Goal: Transaction & Acquisition: Book appointment/travel/reservation

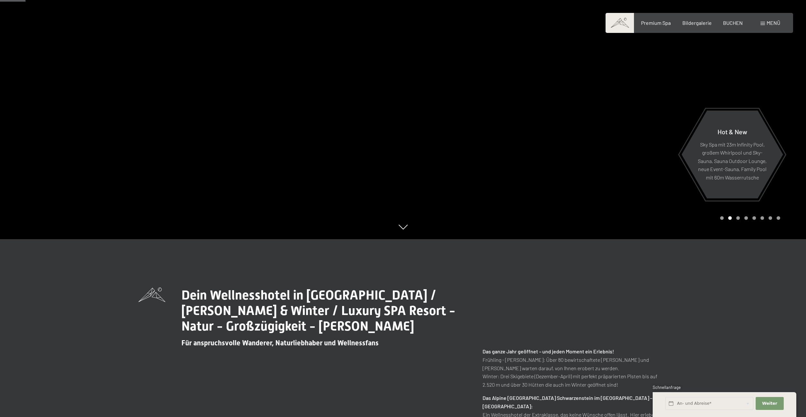
scroll to position [194, 0]
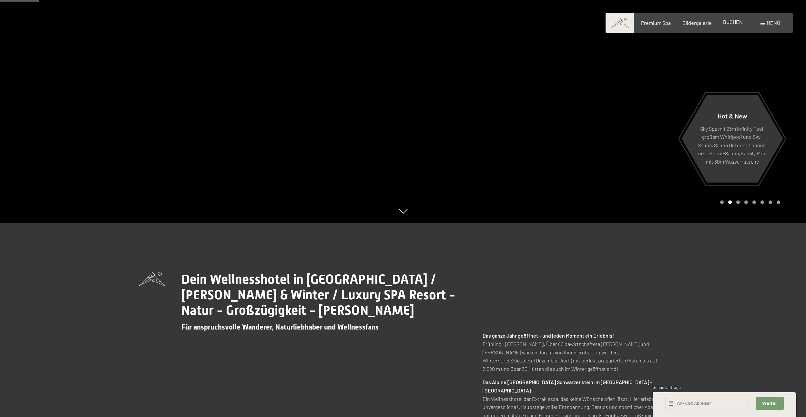
click at [731, 22] on span "BUCHEN" at bounding box center [733, 22] width 20 height 6
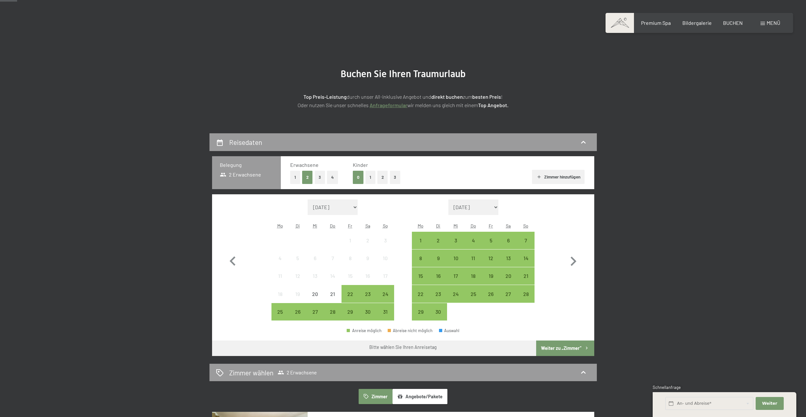
scroll to position [65, 0]
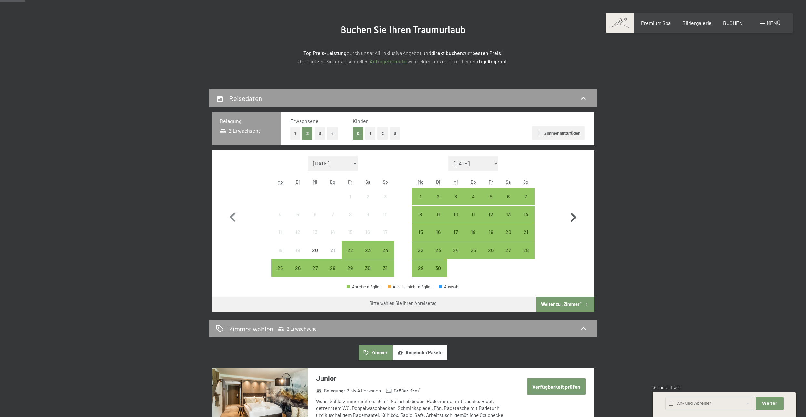
click at [573, 215] on icon "button" at bounding box center [574, 217] width 6 height 9
select select "2025-09-01"
select select "[DATE]"
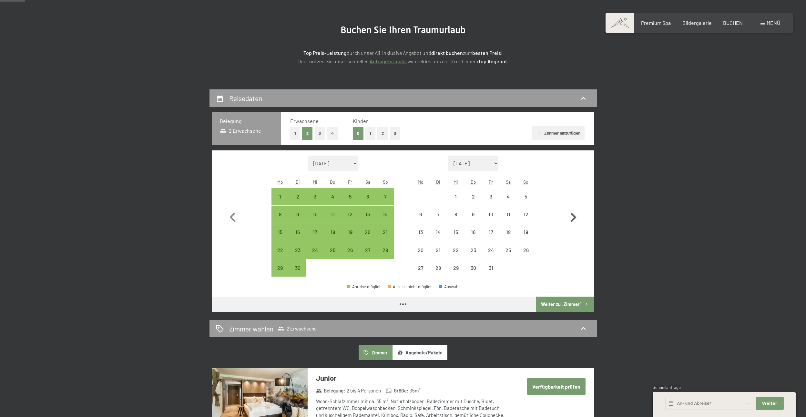
click at [573, 215] on icon "button" at bounding box center [574, 217] width 6 height 9
select select "2025-10-01"
select select "[DATE]"
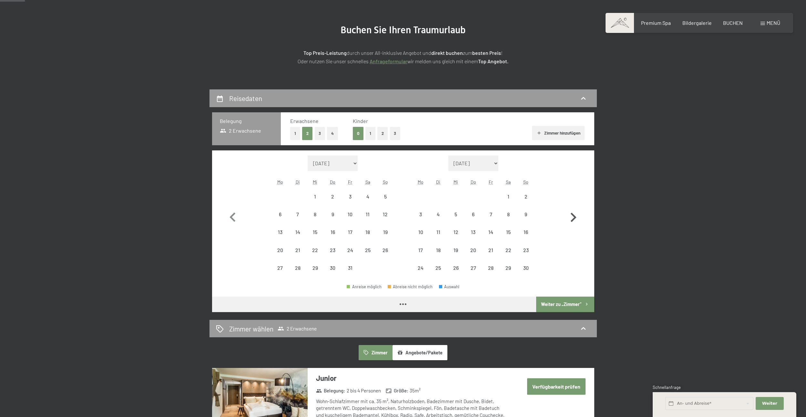
click at [573, 215] on icon "button" at bounding box center [574, 217] width 6 height 9
select select "[DATE]"
click at [573, 215] on icon "button" at bounding box center [574, 217] width 6 height 9
select select "[DATE]"
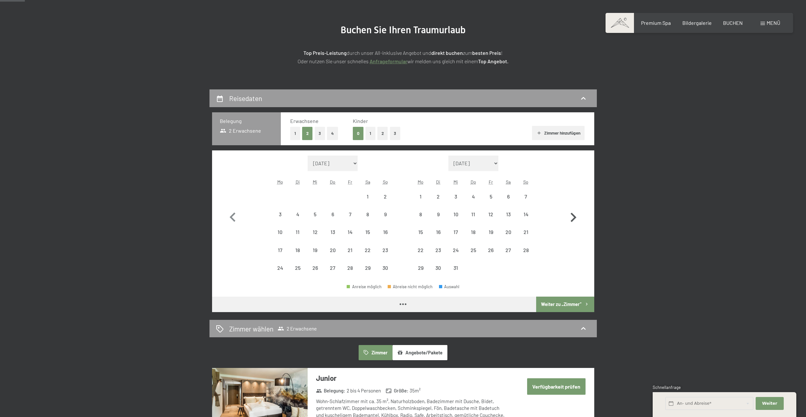
select select "[DATE]"
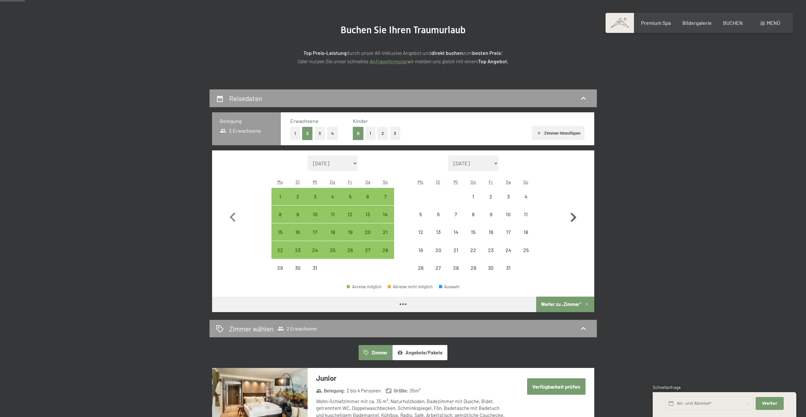
click at [573, 215] on icon "button" at bounding box center [574, 217] width 6 height 9
select select "[DATE]"
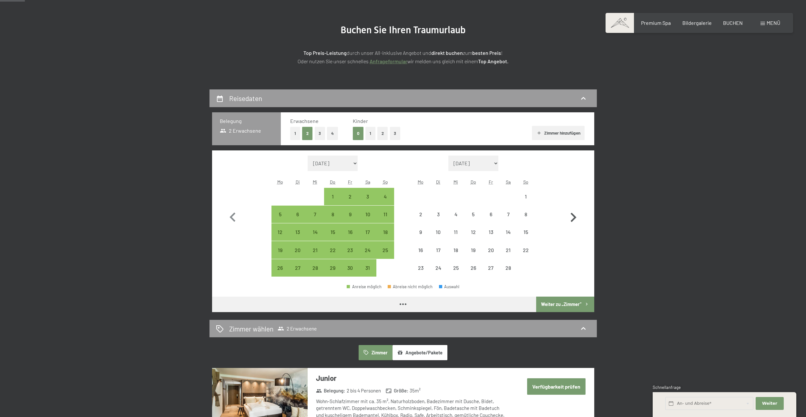
select select "[DATE]"
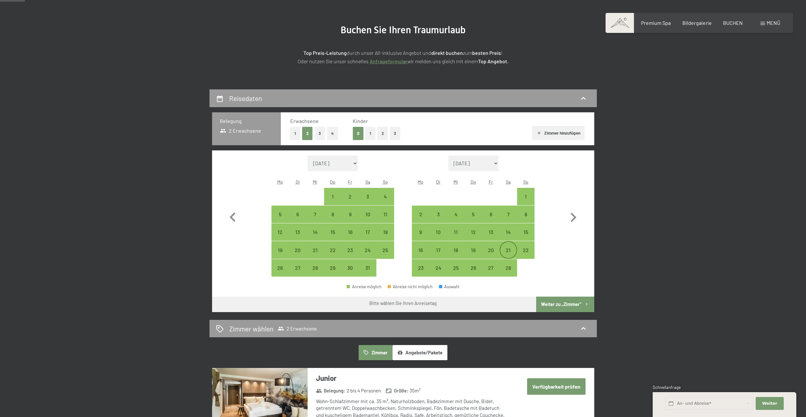
click at [509, 249] on div "21" at bounding box center [508, 256] width 16 height 16
select select "[DATE]"
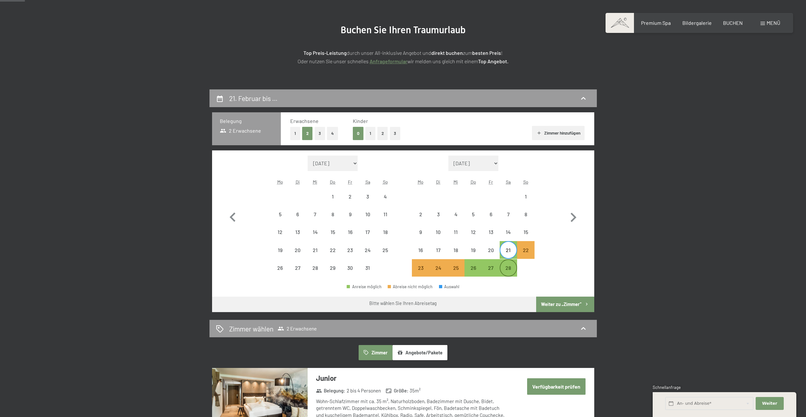
click at [506, 267] on div "28" at bounding box center [508, 273] width 16 height 16
select select "[DATE]"
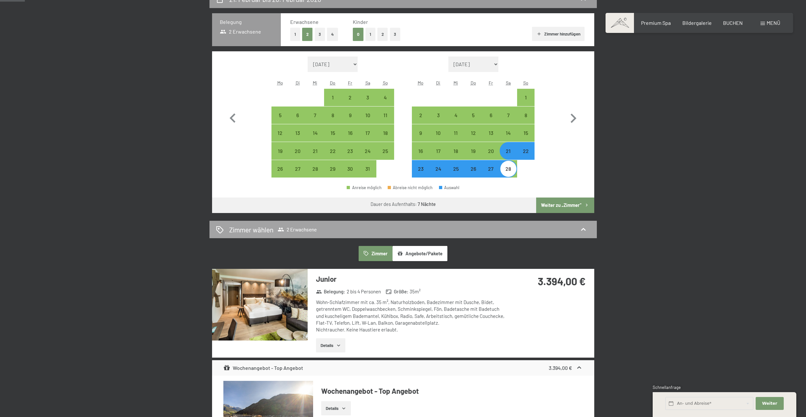
scroll to position [194, 0]
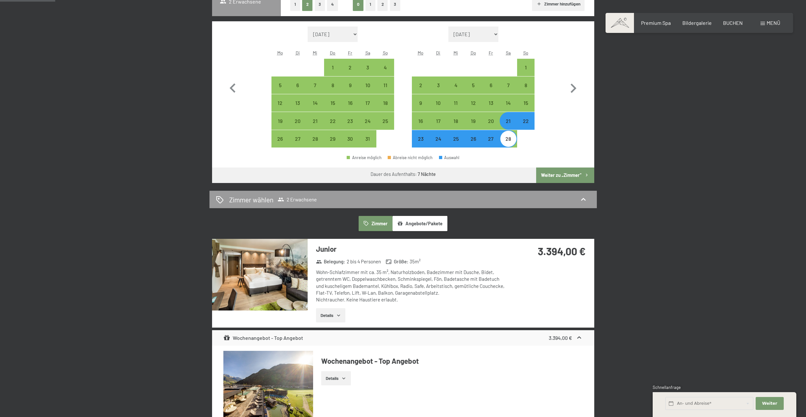
click at [527, 122] on div "22" at bounding box center [526, 126] width 16 height 16
select select "[DATE]"
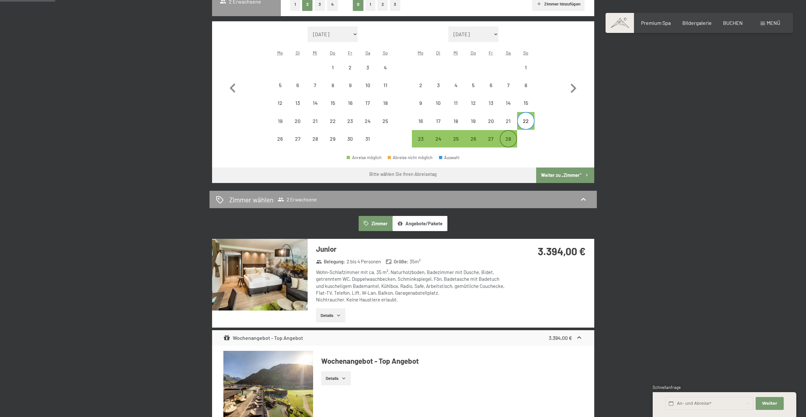
click at [508, 136] on div "28" at bounding box center [508, 144] width 16 height 16
select select "[DATE]"
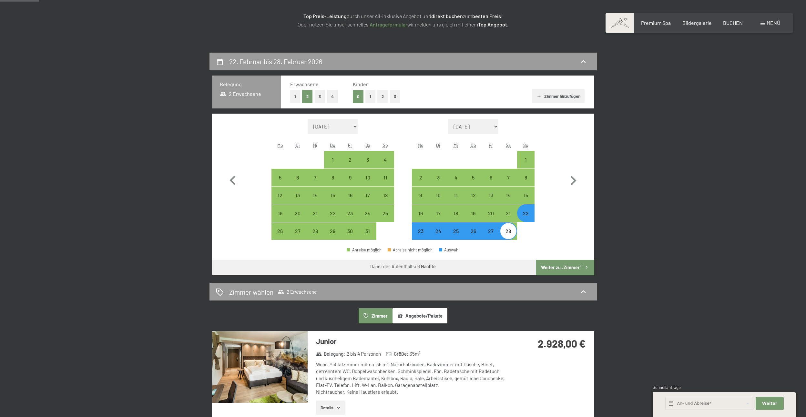
scroll to position [97, 0]
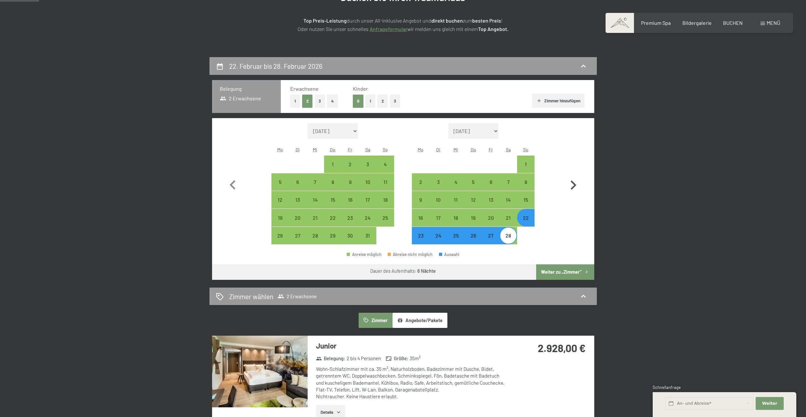
click at [573, 185] on icon "button" at bounding box center [573, 185] width 19 height 19
select select "[DATE]"
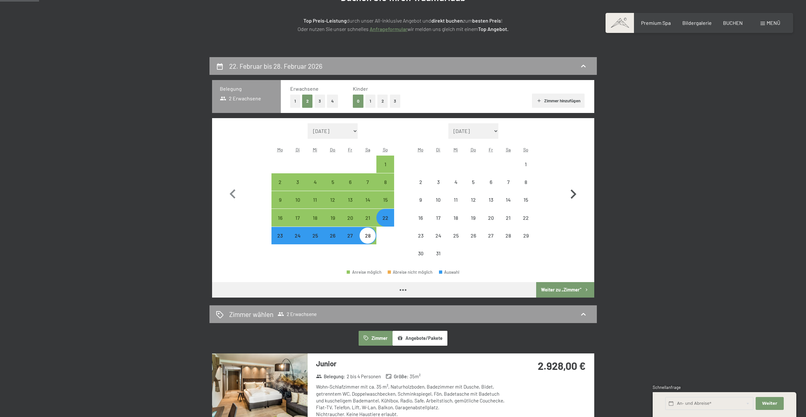
click at [573, 185] on icon "button" at bounding box center [573, 194] width 19 height 19
select select "[DATE]"
select select "2026-04-01"
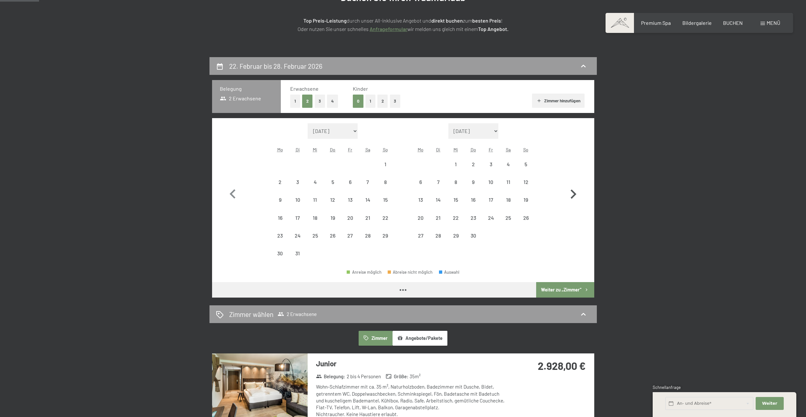
click at [573, 185] on icon "button" at bounding box center [573, 194] width 19 height 19
select select "2026-04-01"
select select "2026-05-01"
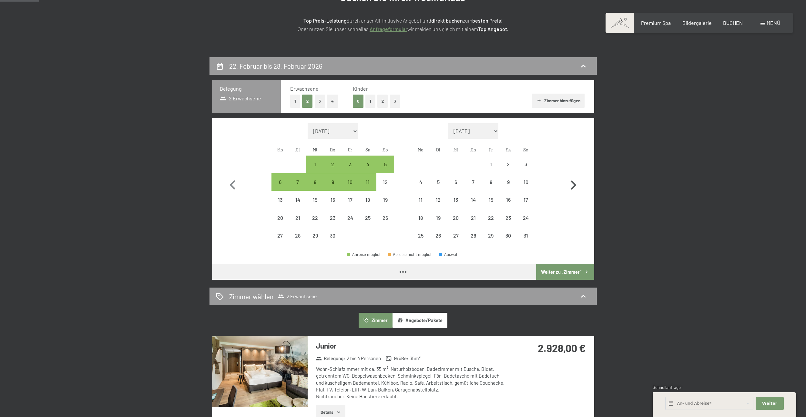
click at [573, 184] on icon "button" at bounding box center [573, 185] width 19 height 19
select select "2026-05-01"
select select "2026-06-01"
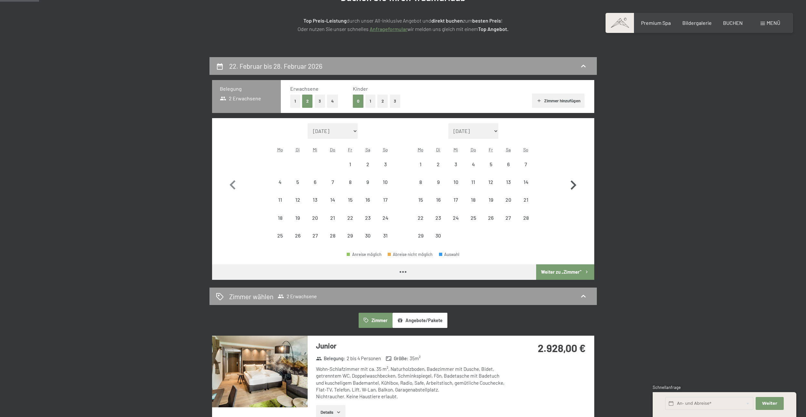
select select "2026-05-01"
select select "2026-06-01"
click at [525, 180] on div "14" at bounding box center [526, 187] width 16 height 16
select select "2026-05-01"
select select "2026-06-01"
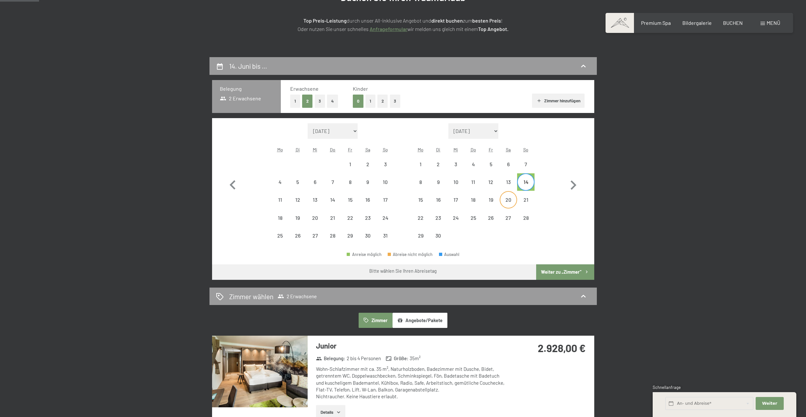
click at [508, 199] on div "20" at bounding box center [508, 205] width 16 height 16
select select "2026-05-01"
select select "2026-06-01"
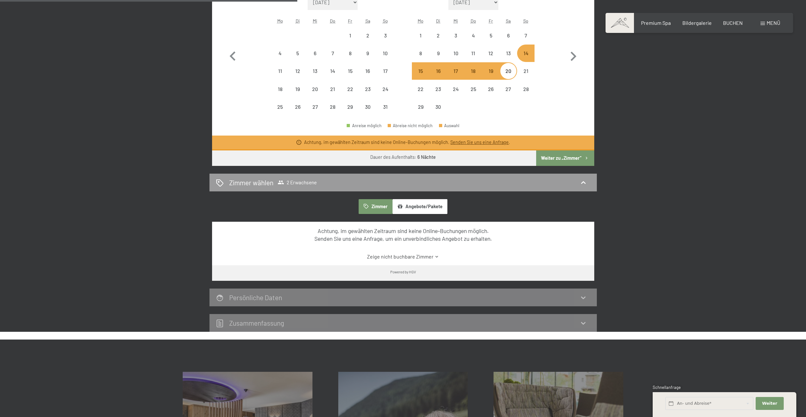
scroll to position [226, 0]
click at [565, 157] on button "Weiter zu „Zimmer“" at bounding box center [565, 157] width 58 height 15
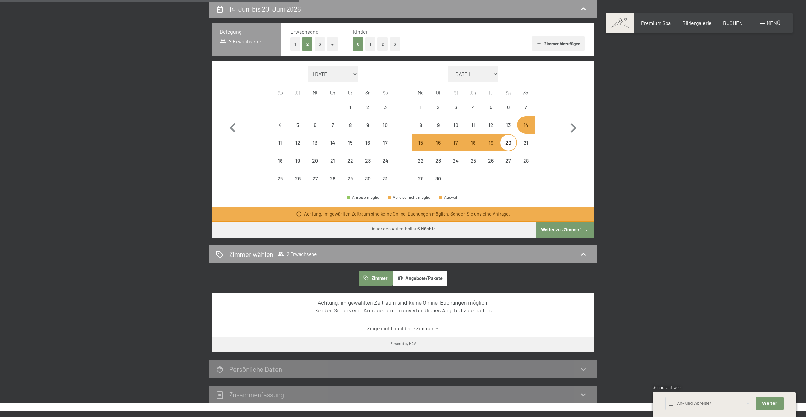
select select "2026-05-01"
select select "2026-06-01"
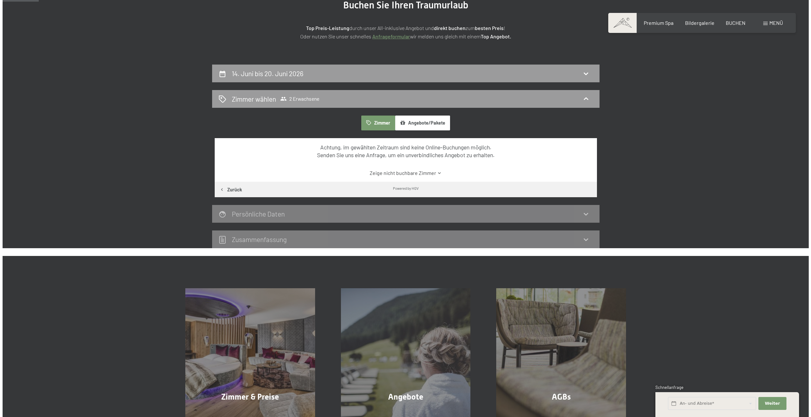
scroll to position [0, 0]
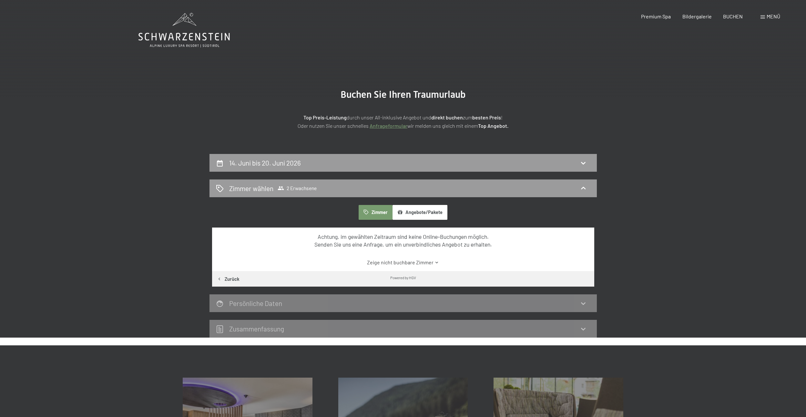
click at [767, 15] on span "Menü" at bounding box center [773, 16] width 14 height 6
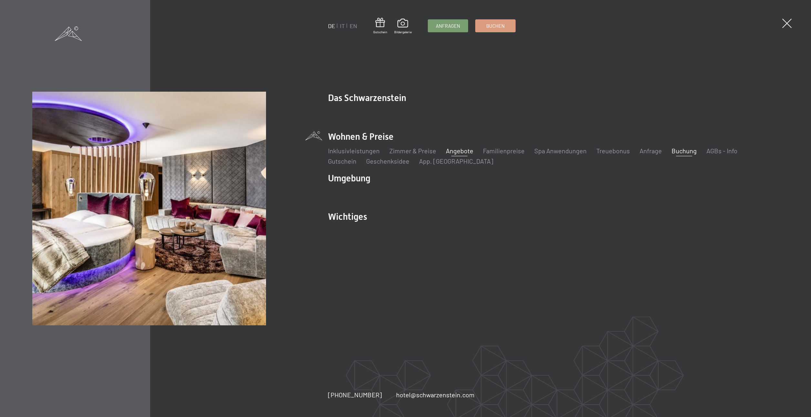
click at [457, 151] on link "Angebote" at bounding box center [459, 151] width 27 height 8
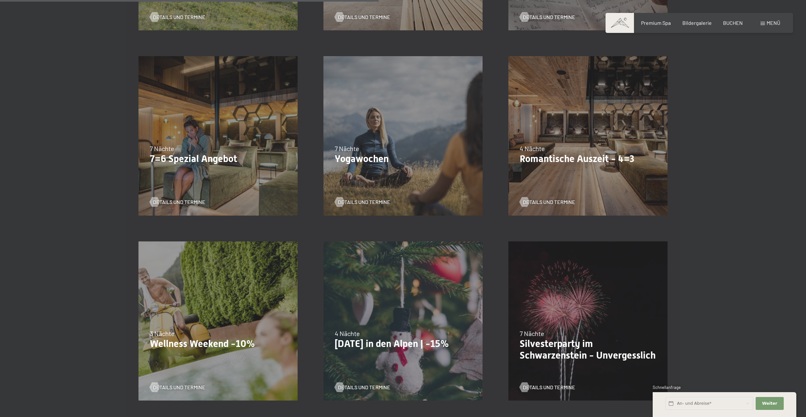
scroll to position [549, 0]
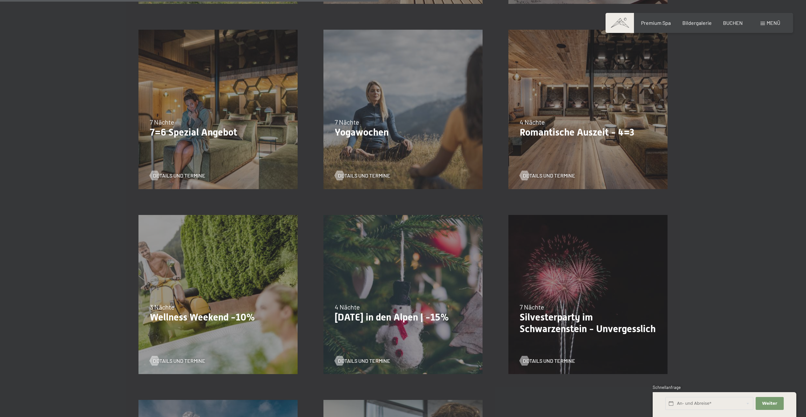
click at [170, 130] on p "7=6 Spezial Angebot" at bounding box center [218, 132] width 137 height 12
click at [178, 176] on span "Details und Termine" at bounding box center [185, 175] width 52 height 7
click at [556, 173] on span "Details und Termine" at bounding box center [555, 175] width 52 height 7
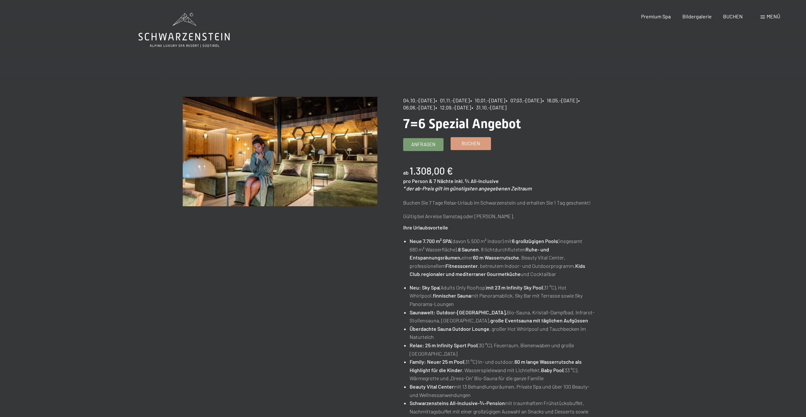
click at [468, 142] on span "Buchen" at bounding box center [470, 143] width 18 height 7
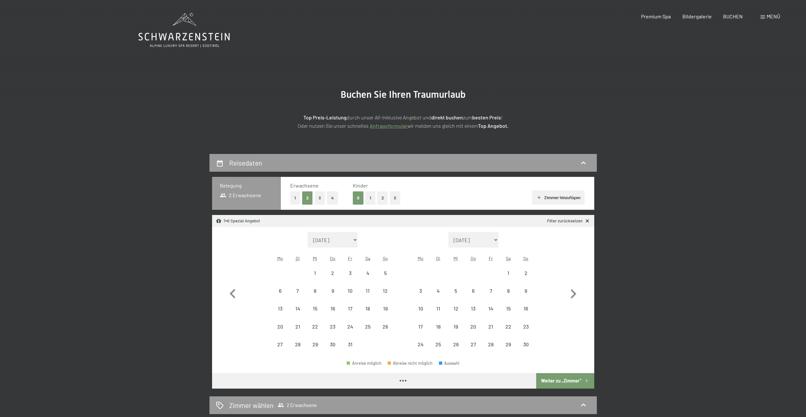
select select "[DATE]"
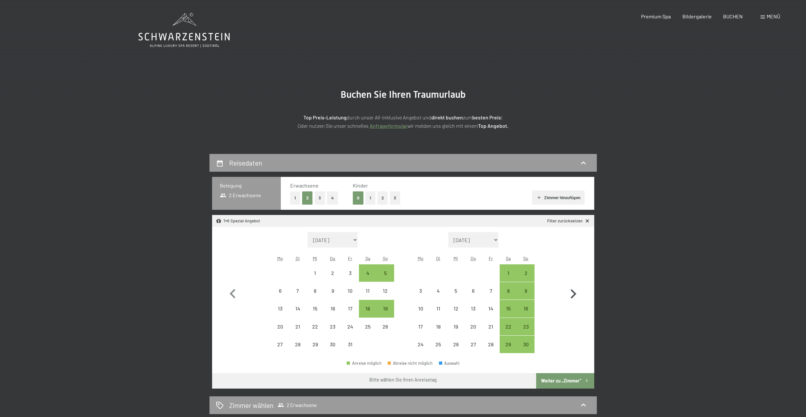
click at [574, 292] on icon "button" at bounding box center [573, 294] width 19 height 19
select select "[DATE]"
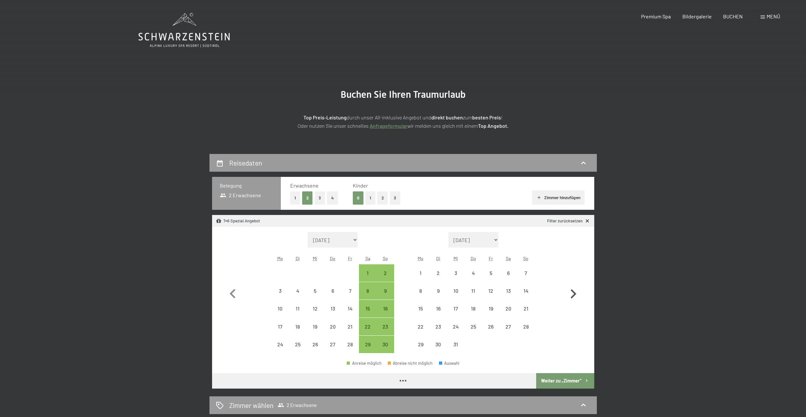
select select "[DATE]"
click at [574, 292] on icon "button" at bounding box center [573, 294] width 19 height 19
select select "[DATE]"
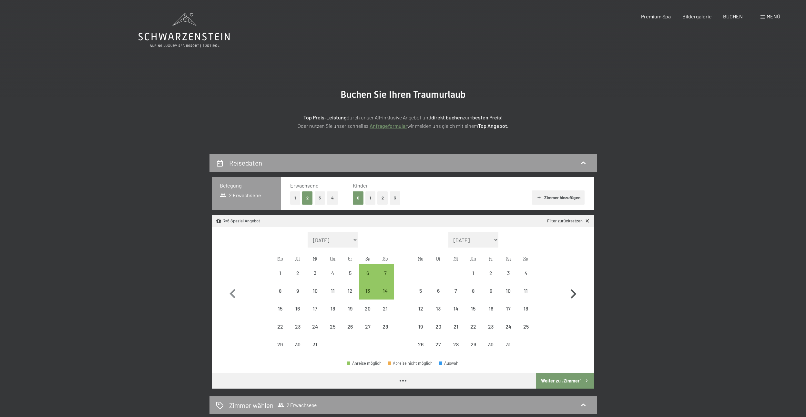
select select "[DATE]"
click at [574, 292] on icon "button" at bounding box center [573, 294] width 19 height 19
select select "[DATE]"
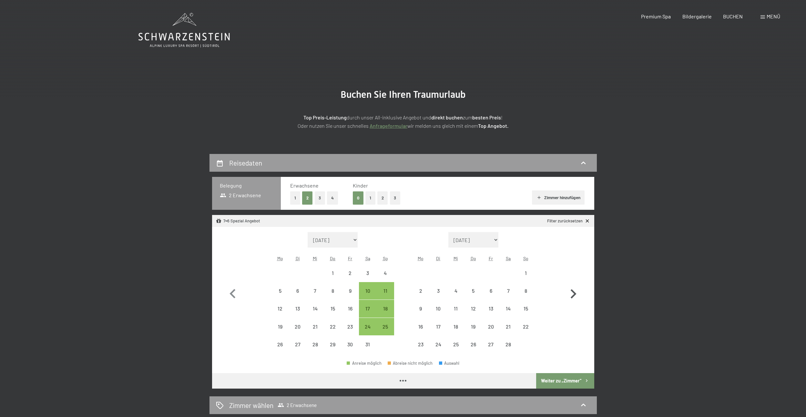
select select "[DATE]"
click at [574, 292] on icon "button" at bounding box center [573, 294] width 19 height 19
select select "[DATE]"
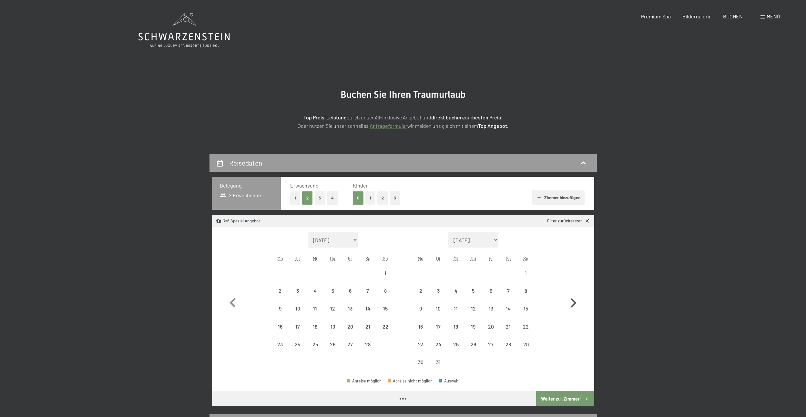
select select "[DATE]"
click at [507, 289] on div "7" at bounding box center [508, 296] width 16 height 16
select select "[DATE]"
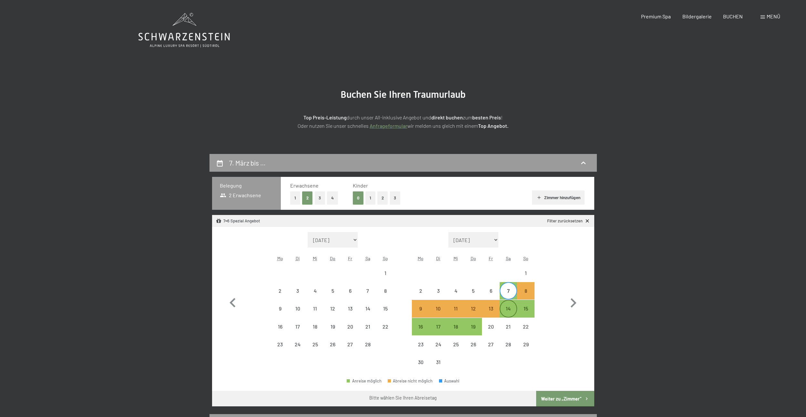
click at [507, 307] on div "14" at bounding box center [508, 314] width 16 height 16
select select "[DATE]"
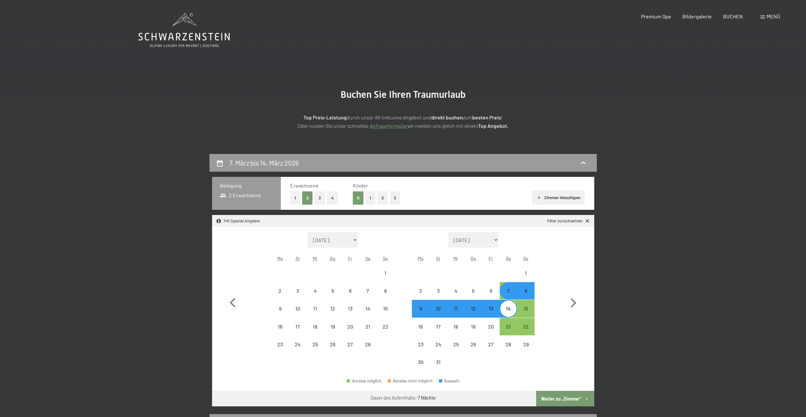
select select "2025-10-01"
select select "[DATE]"
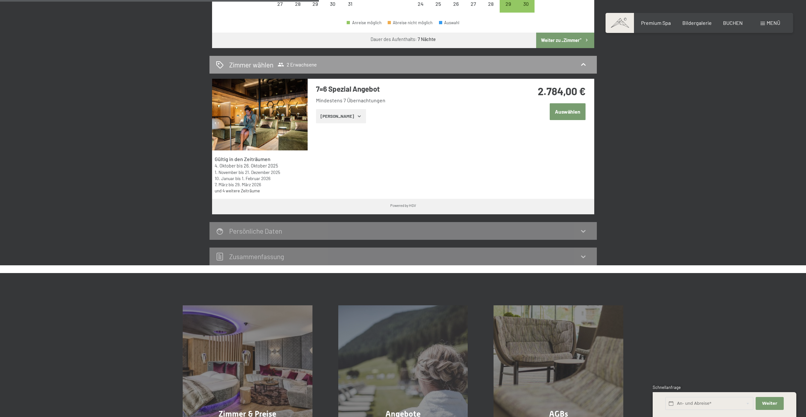
scroll to position [355, 0]
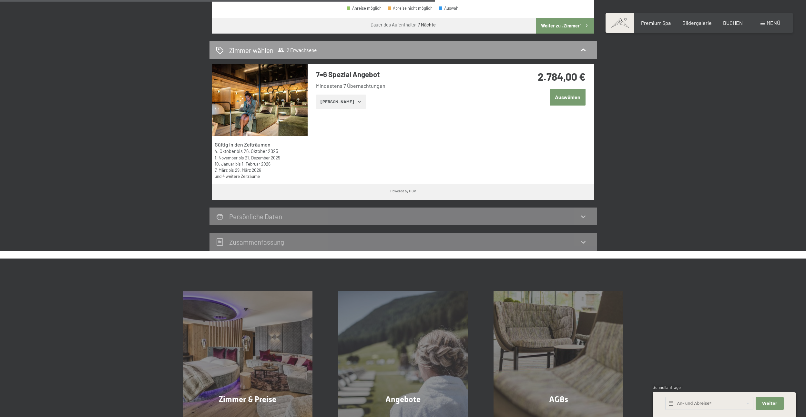
click at [343, 103] on button "[PERSON_NAME]" at bounding box center [341, 102] width 50 height 14
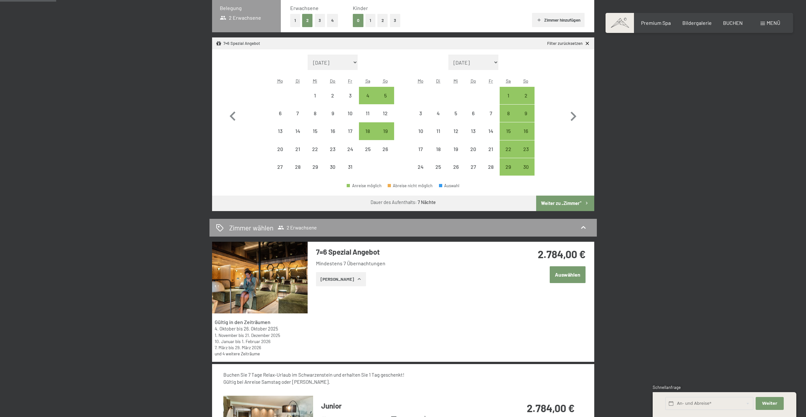
scroll to position [129, 0]
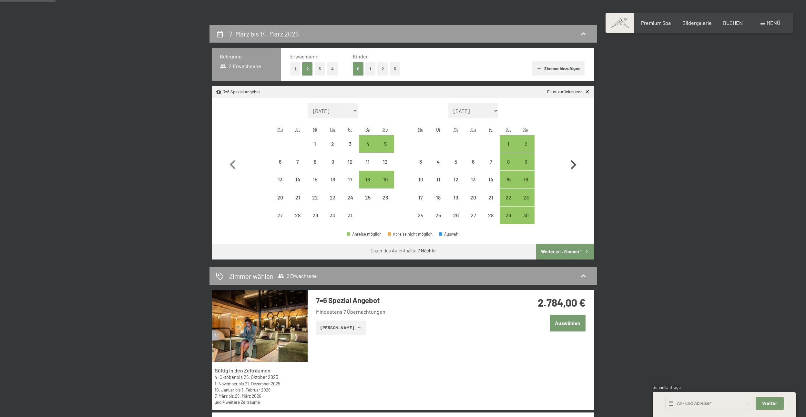
click at [571, 164] on icon "button" at bounding box center [573, 165] width 19 height 19
select select "[DATE]"
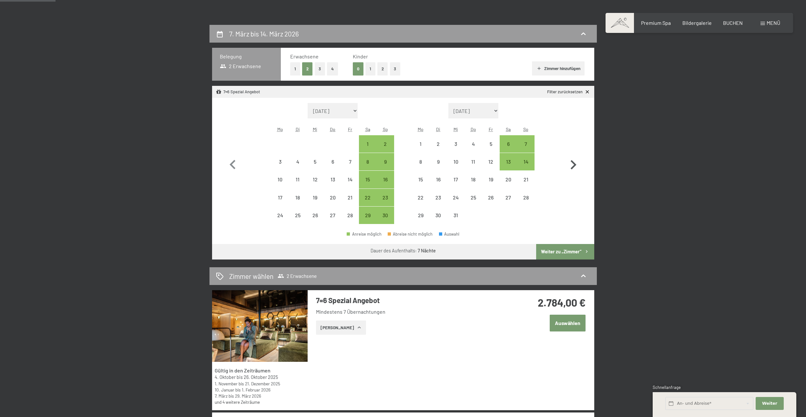
click at [571, 164] on icon "button" at bounding box center [573, 165] width 19 height 19
select select "[DATE]"
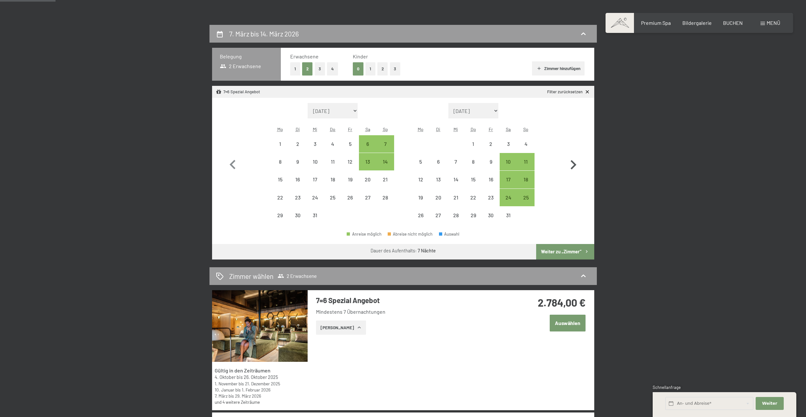
click at [571, 164] on icon "button" at bounding box center [573, 165] width 19 height 19
select select "[DATE]"
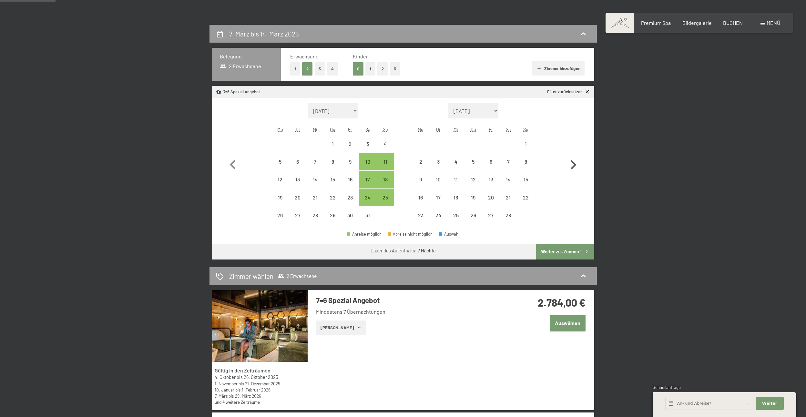
click at [571, 164] on icon "button" at bounding box center [573, 165] width 19 height 19
select select "[DATE]"
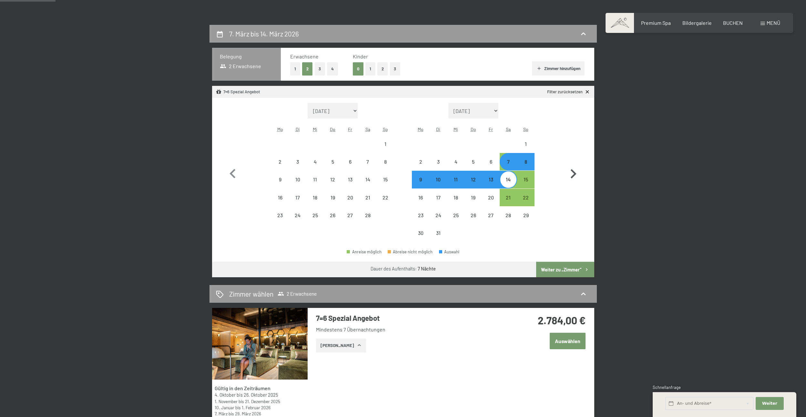
click at [571, 164] on button "button" at bounding box center [573, 172] width 19 height 139
select select "[DATE]"
select select "2026-04-01"
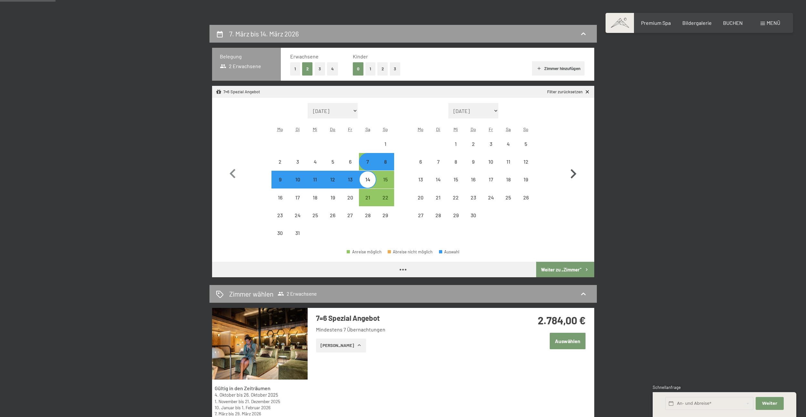
select select "[DATE]"
select select "2026-04-01"
click at [571, 164] on button "button" at bounding box center [573, 172] width 19 height 139
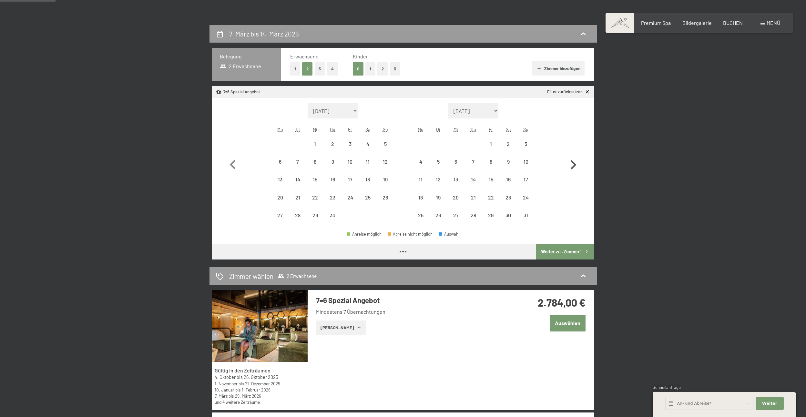
select select "2026-04-01"
select select "2026-05-01"
click at [571, 164] on icon "button" at bounding box center [573, 165] width 19 height 19
select select "2026-05-01"
select select "2026-06-01"
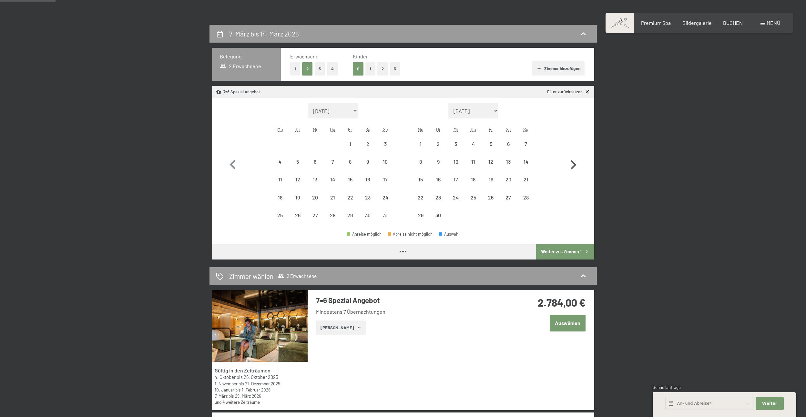
select select "2026-05-01"
select select "2026-06-01"
click at [509, 161] on div "13" at bounding box center [508, 167] width 16 height 16
select select "2026-05-01"
select select "2026-06-01"
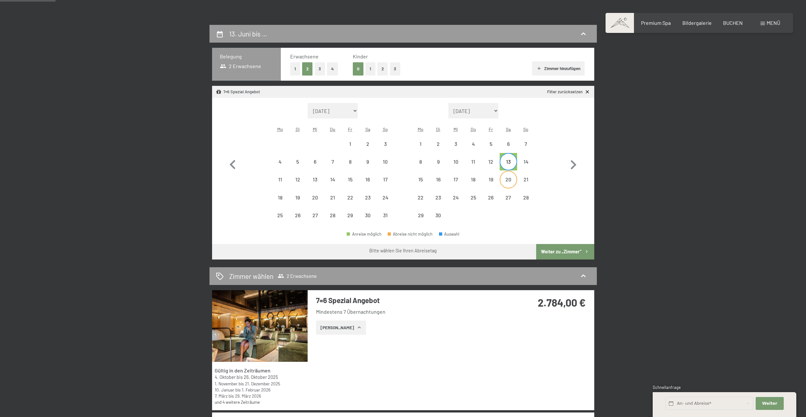
click at [508, 178] on div "20" at bounding box center [508, 185] width 16 height 16
select select "2025-10-01"
select select "[DATE]"
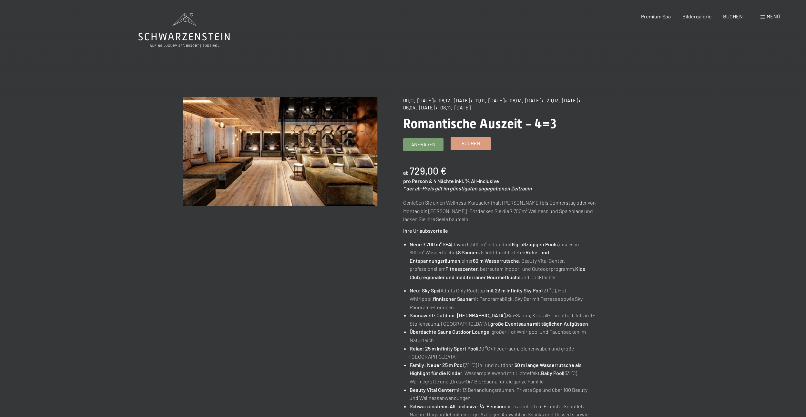
click at [470, 141] on span "Buchen" at bounding box center [470, 143] width 18 height 7
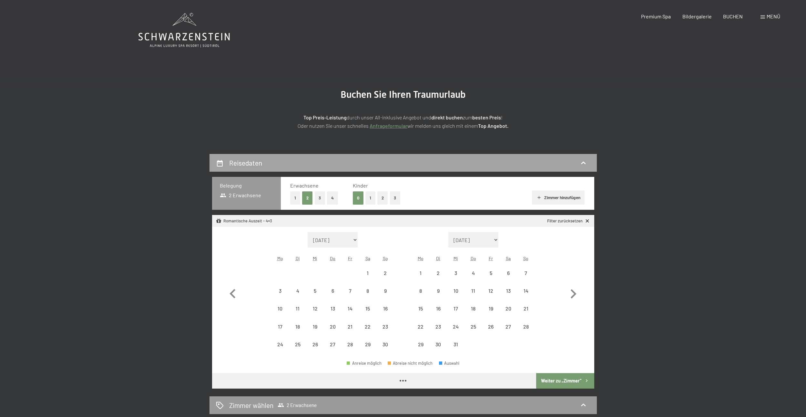
select select "[DATE]"
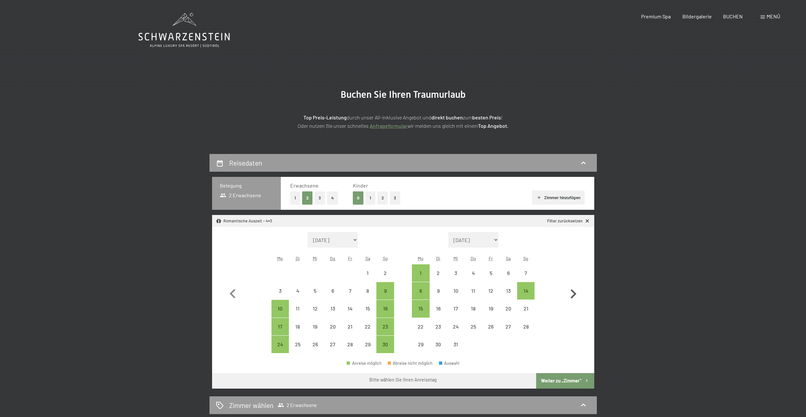
click at [575, 292] on icon "button" at bounding box center [573, 294] width 19 height 19
select select "[DATE]"
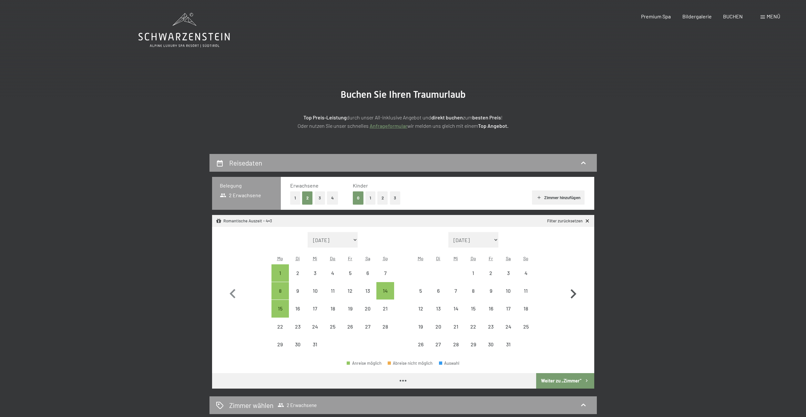
select select "[DATE]"
click at [575, 292] on icon "button" at bounding box center [573, 294] width 19 height 19
select select "[DATE]"
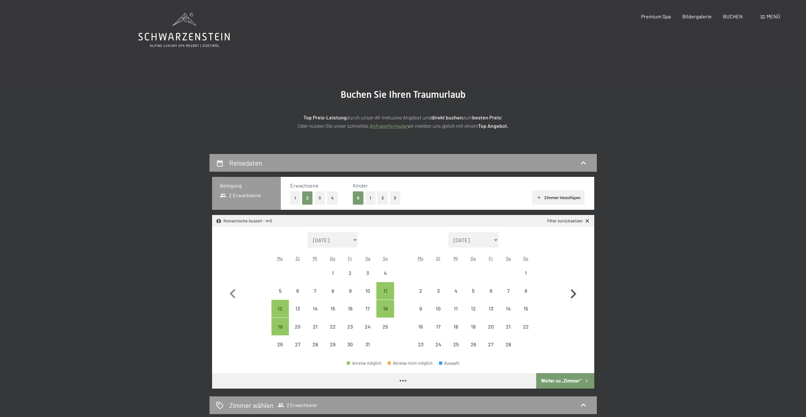
select select "[DATE]"
click at [575, 292] on icon "button" at bounding box center [573, 294] width 19 height 19
select select "[DATE]"
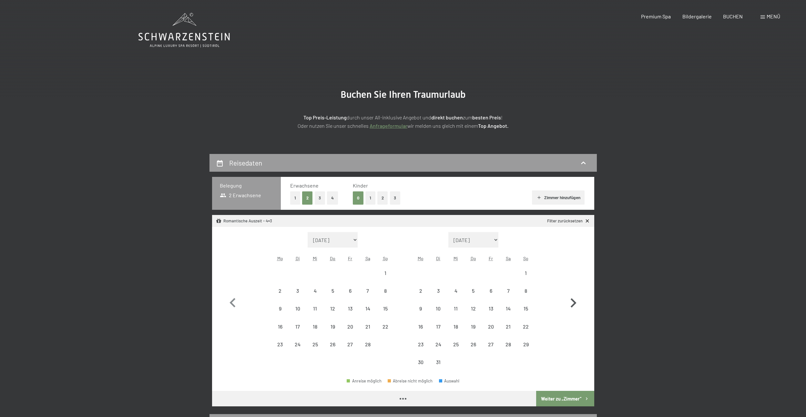
select select "[DATE]"
click at [526, 289] on div "8" at bounding box center [526, 296] width 16 height 16
select select "[DATE]"
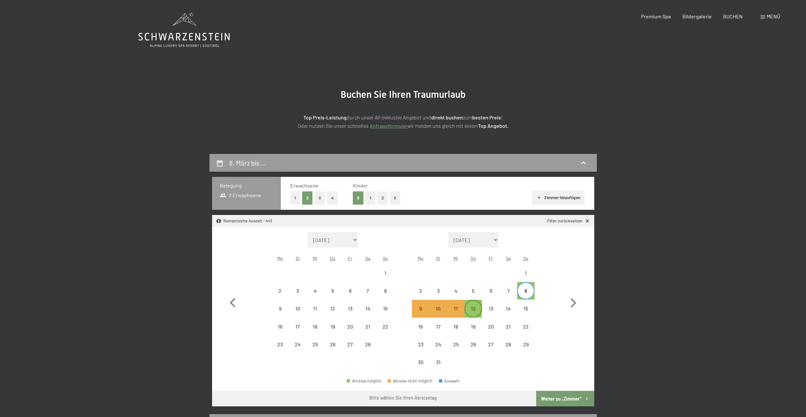
click at [473, 305] on div "12" at bounding box center [473, 308] width 16 height 16
select select "[DATE]"
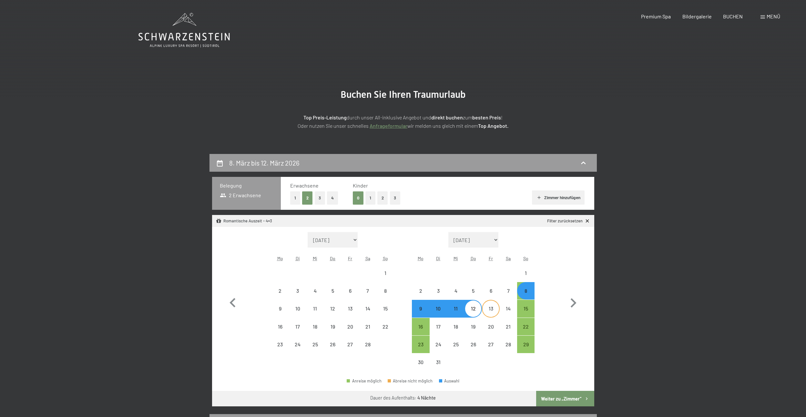
select select "[DATE]"
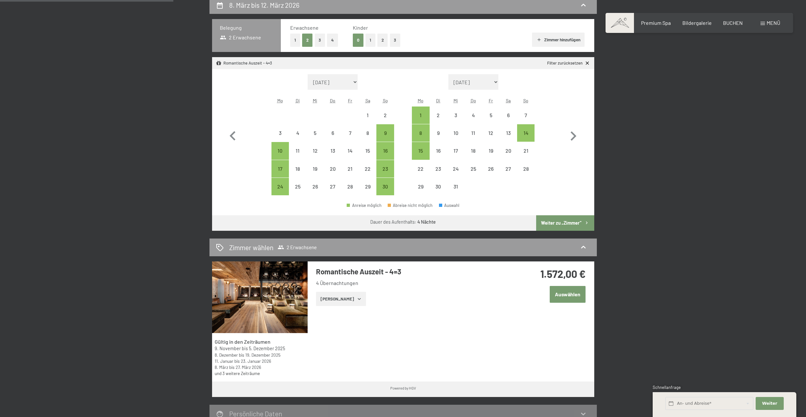
scroll to position [161, 0]
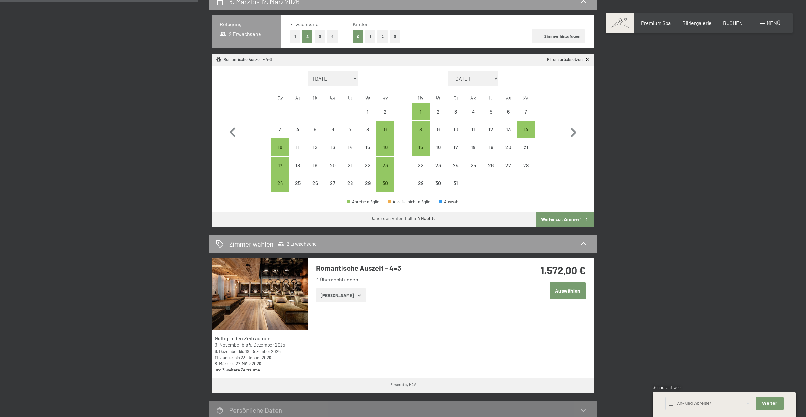
click at [338, 291] on button "[PERSON_NAME]" at bounding box center [341, 295] width 50 height 14
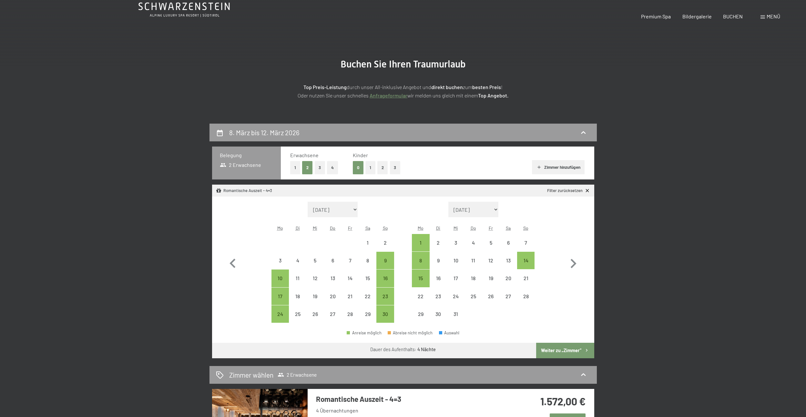
scroll to position [0, 0]
